Goal: Complete application form: Complete application form

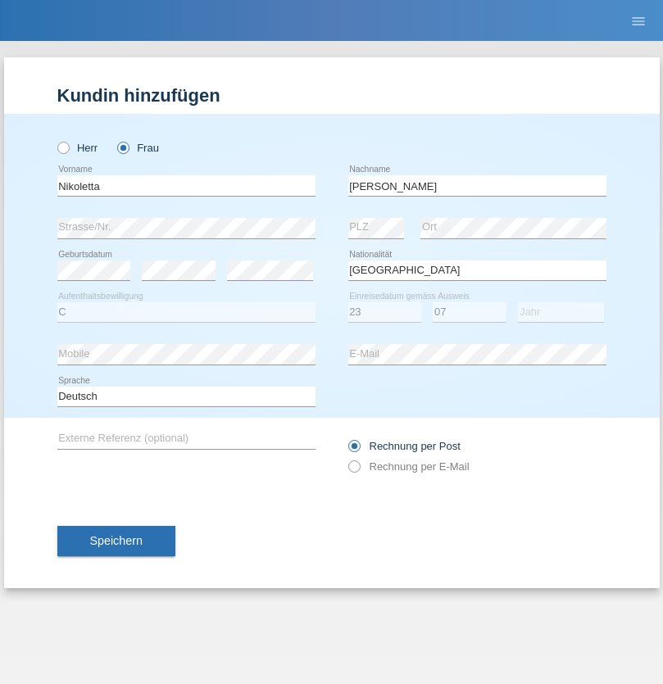
select select "HU"
select select "C"
select select "23"
select select "07"
select select "2016"
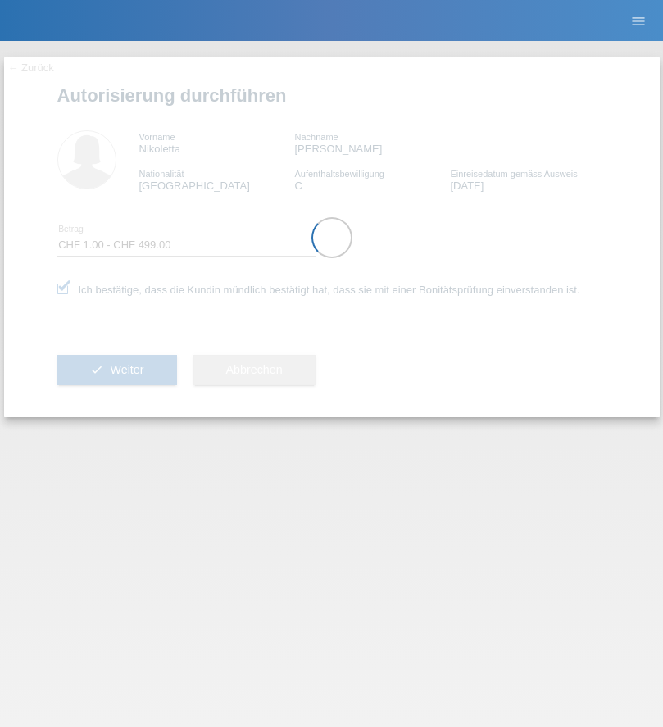
select select "1"
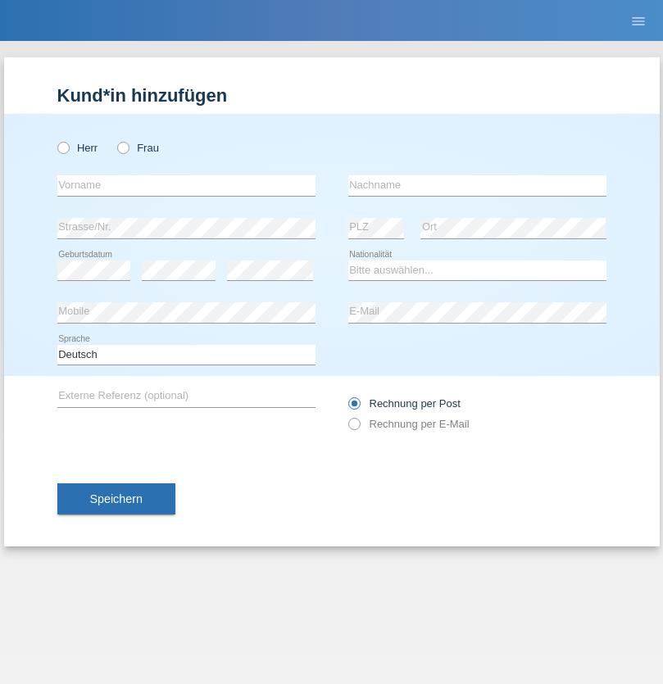
radio input "true"
click at [186, 185] on input "text" at bounding box center [186, 185] width 258 height 20
type input "Dejan"
click at [477, 185] on input "text" at bounding box center [477, 185] width 258 height 20
type input "[PERSON_NAME]"
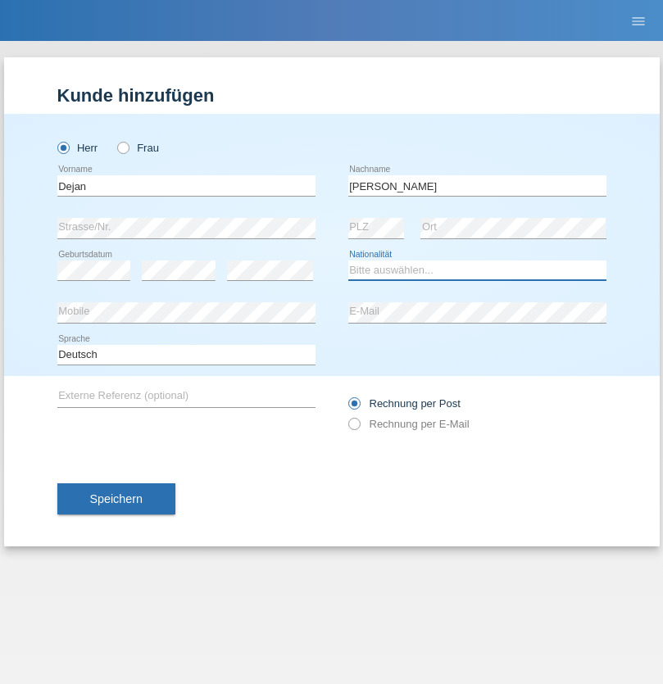
select select "RS"
select select "C"
select select "25"
select select "07"
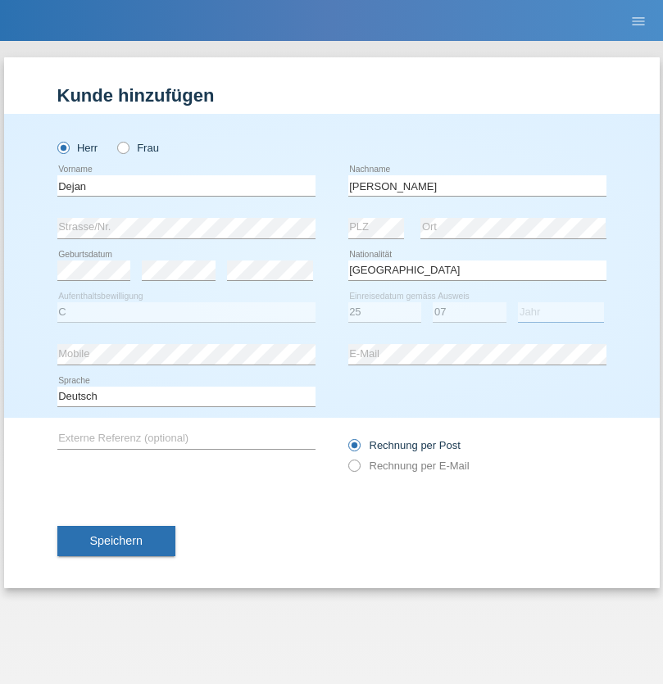
select select "2021"
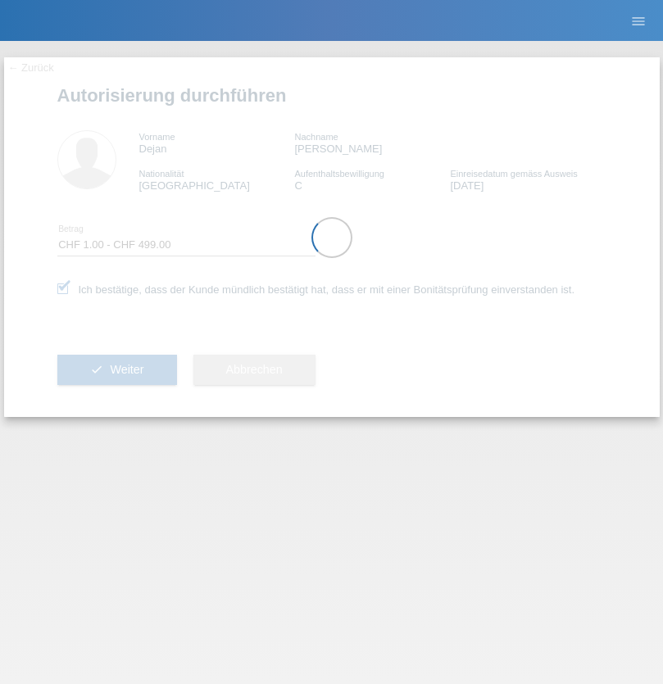
select select "1"
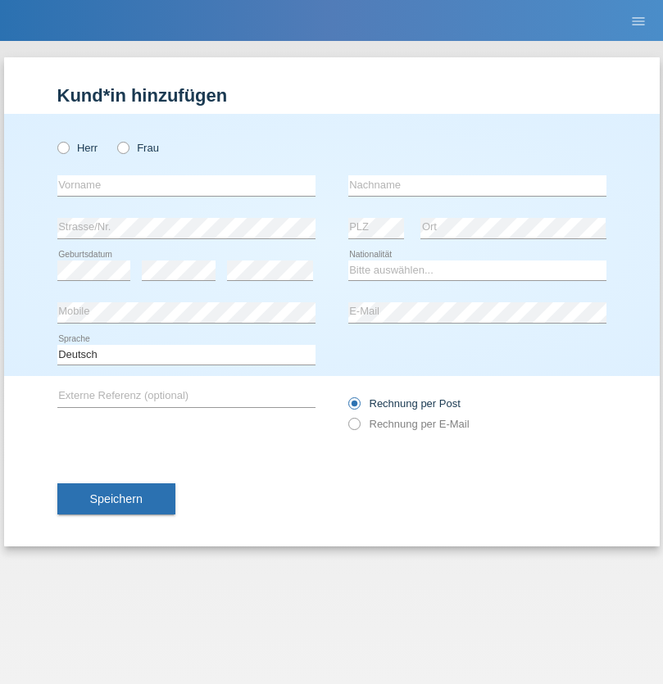
radio input "true"
click at [186, 185] on input "text" at bounding box center [186, 185] width 258 height 20
type input "[PERSON_NAME]"
click at [477, 185] on input "text" at bounding box center [477, 185] width 258 height 20
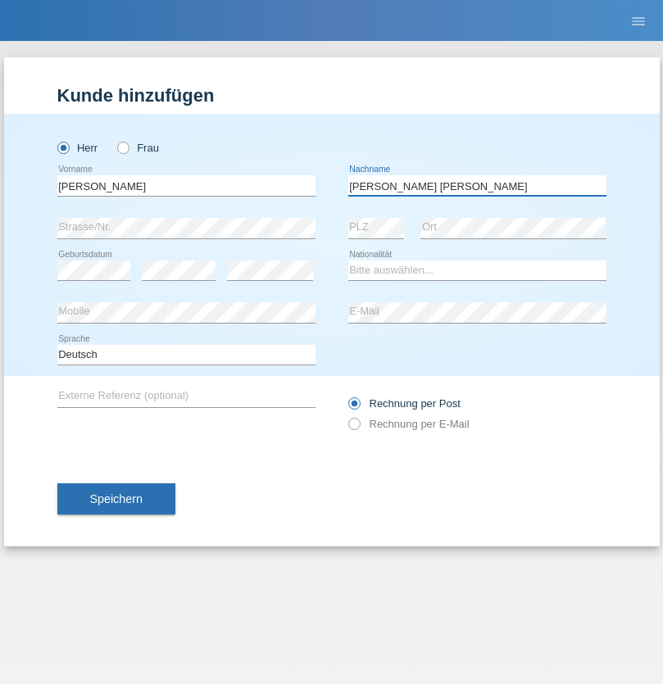
type input "[PERSON_NAME] [PERSON_NAME]"
select select "PT"
select select "C"
select select "12"
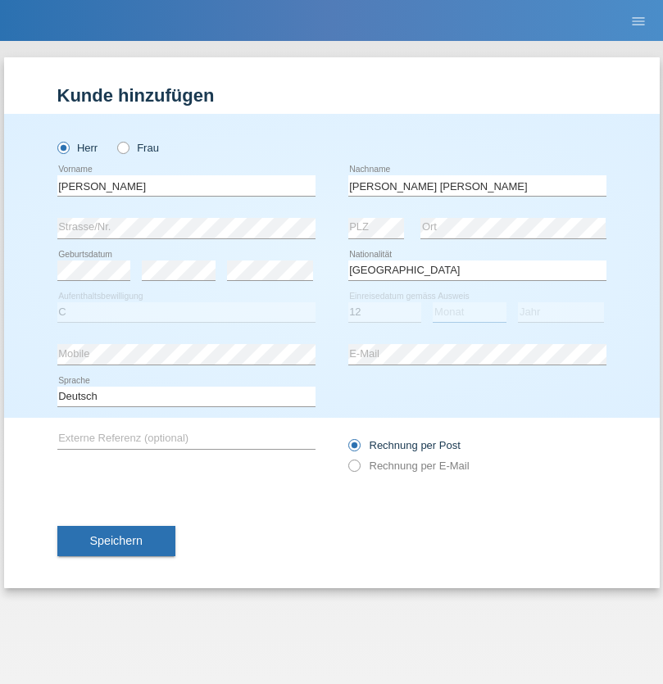
select select "06"
select select "2002"
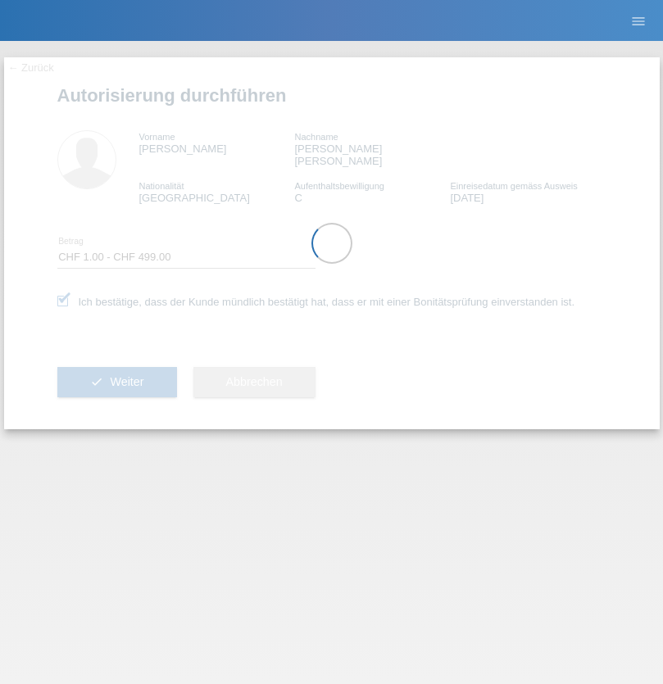
select select "1"
